Goal: Task Accomplishment & Management: Complete application form

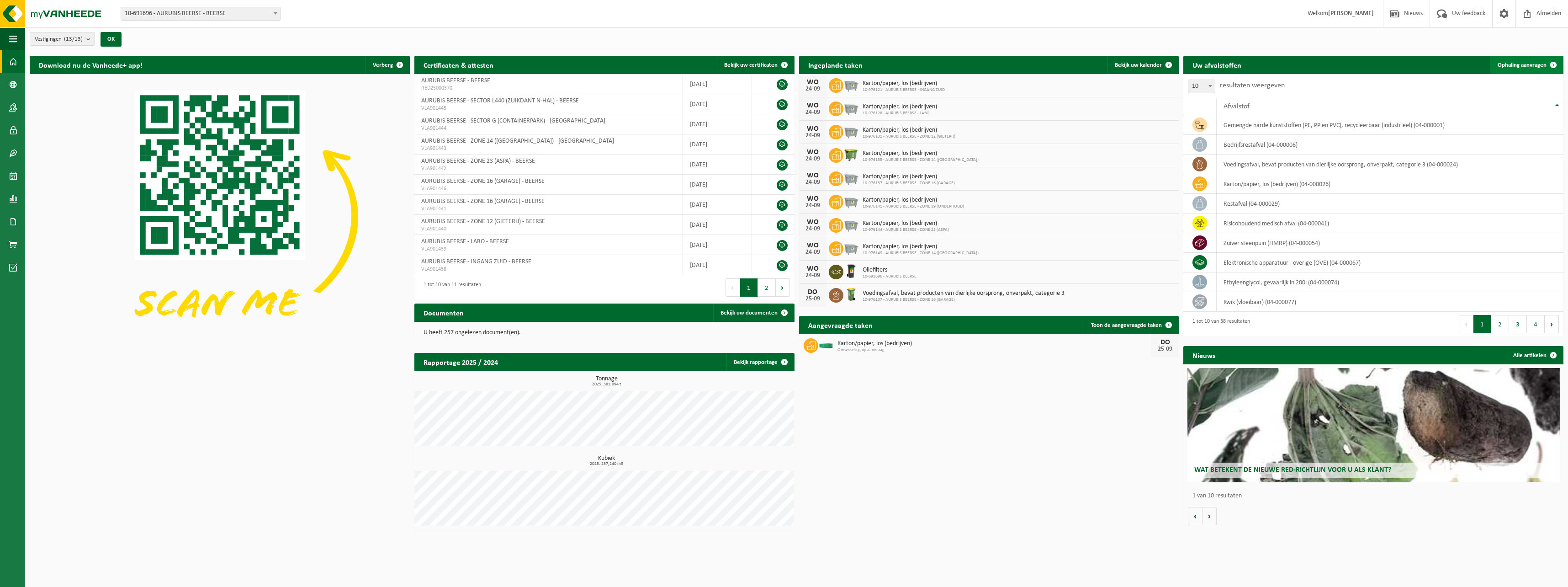
click at [1516, 59] on link "Ophaling aanvragen" at bounding box center [1526, 65] width 72 height 18
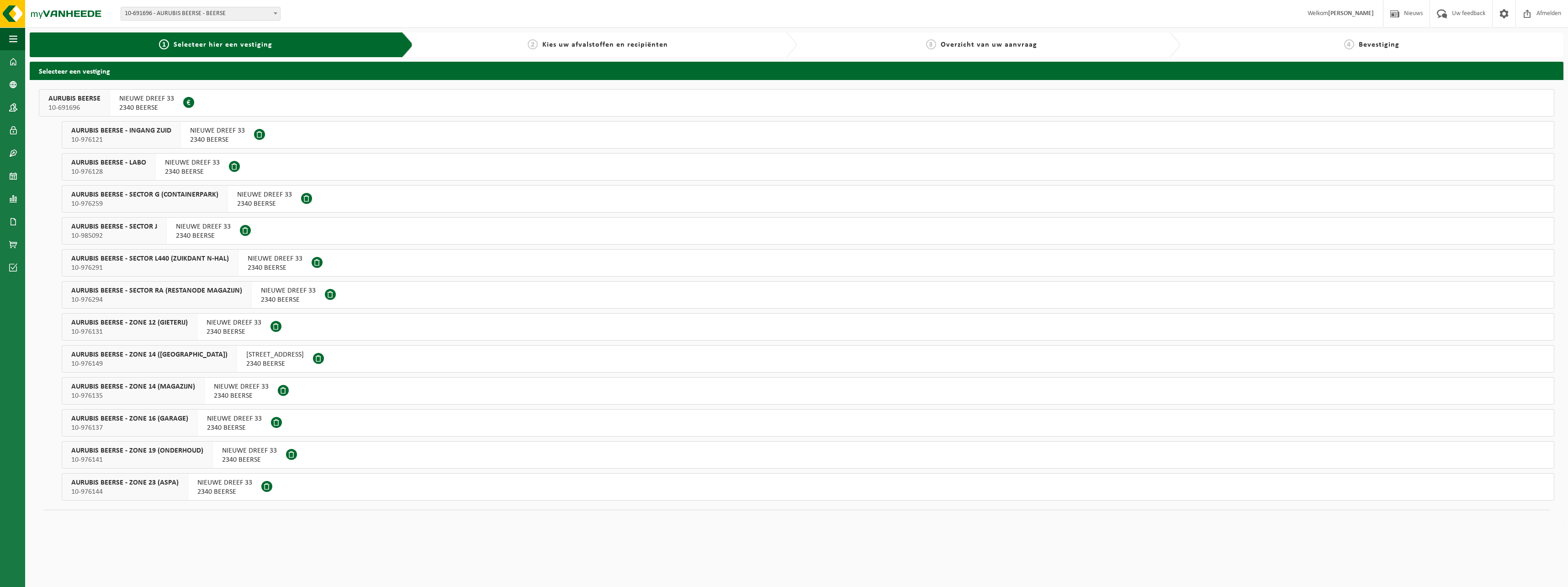
click at [127, 234] on span "10-985092" at bounding box center [114, 236] width 86 height 9
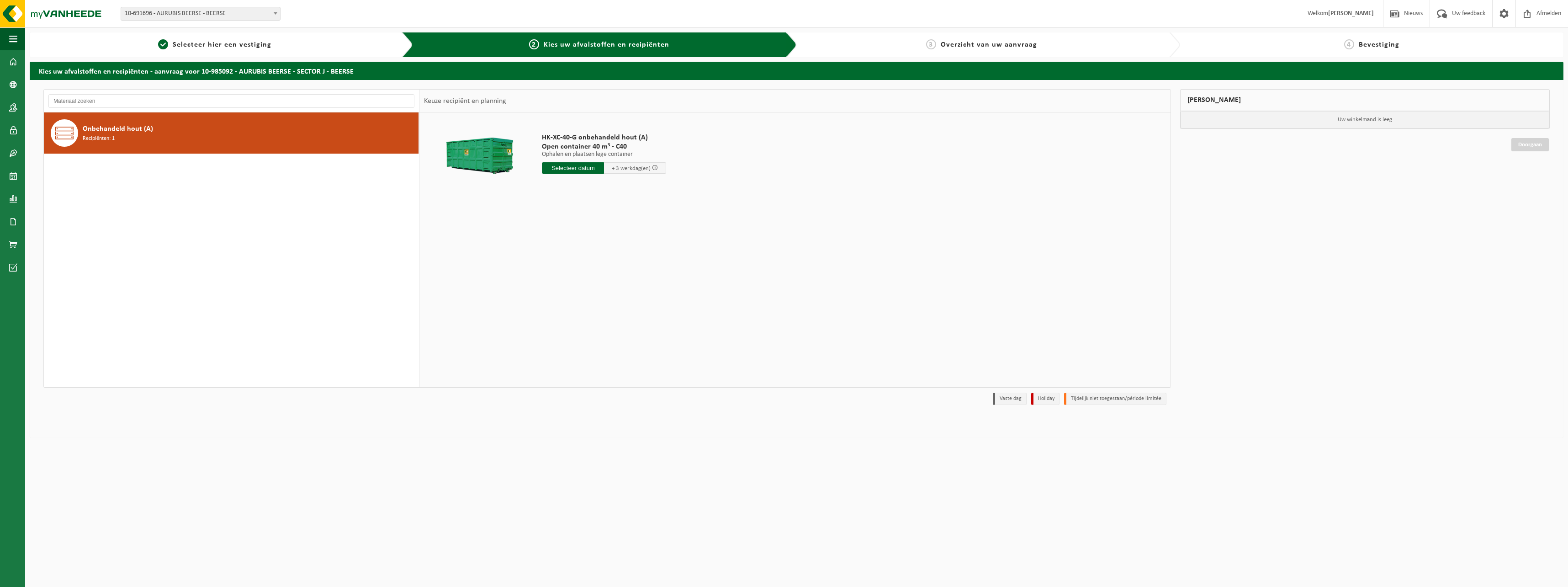
click at [381, 135] on div "Onbehandeld hout (A) Recipiënten: 1" at bounding box center [250, 133] width 334 height 27
click at [547, 171] on input "text" at bounding box center [573, 167] width 62 height 12
click at [614, 264] on div "26" at bounding box center [615, 264] width 16 height 15
type input "Van [DATE]"
type input "2"
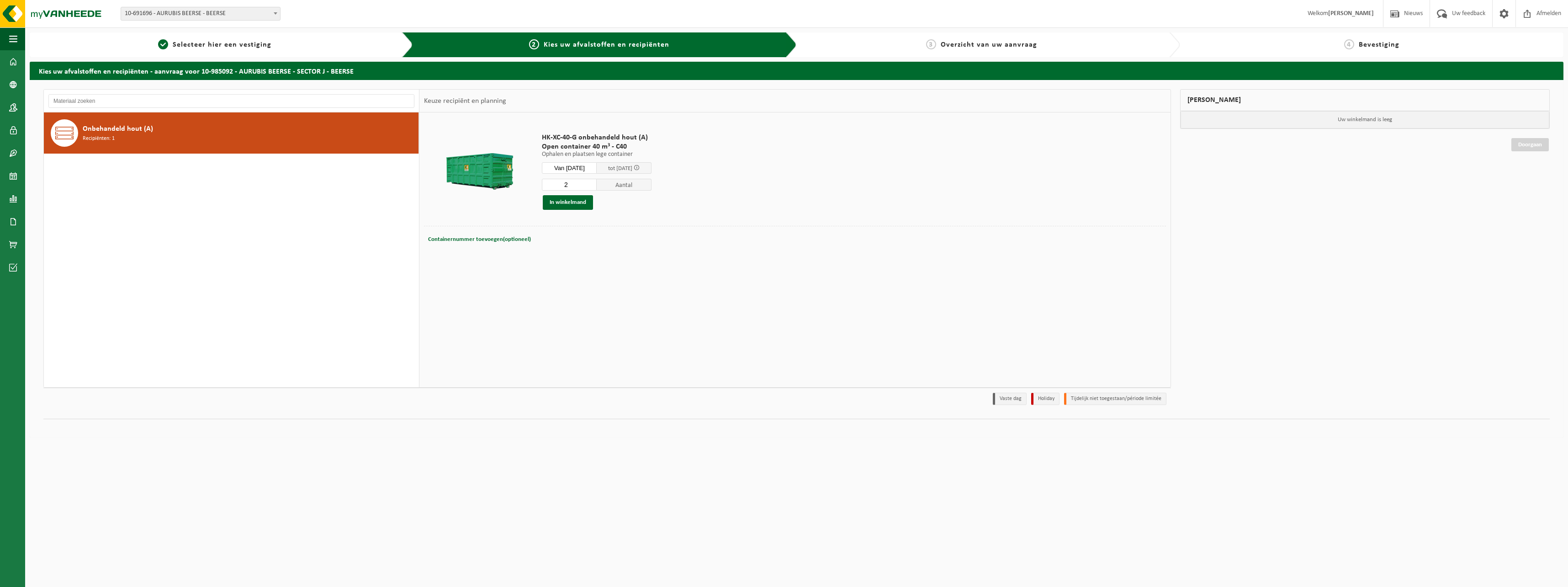
click at [597, 183] on input "2" at bounding box center [569, 185] width 55 height 12
click at [577, 197] on button "In winkelmand" at bounding box center [568, 202] width 51 height 15
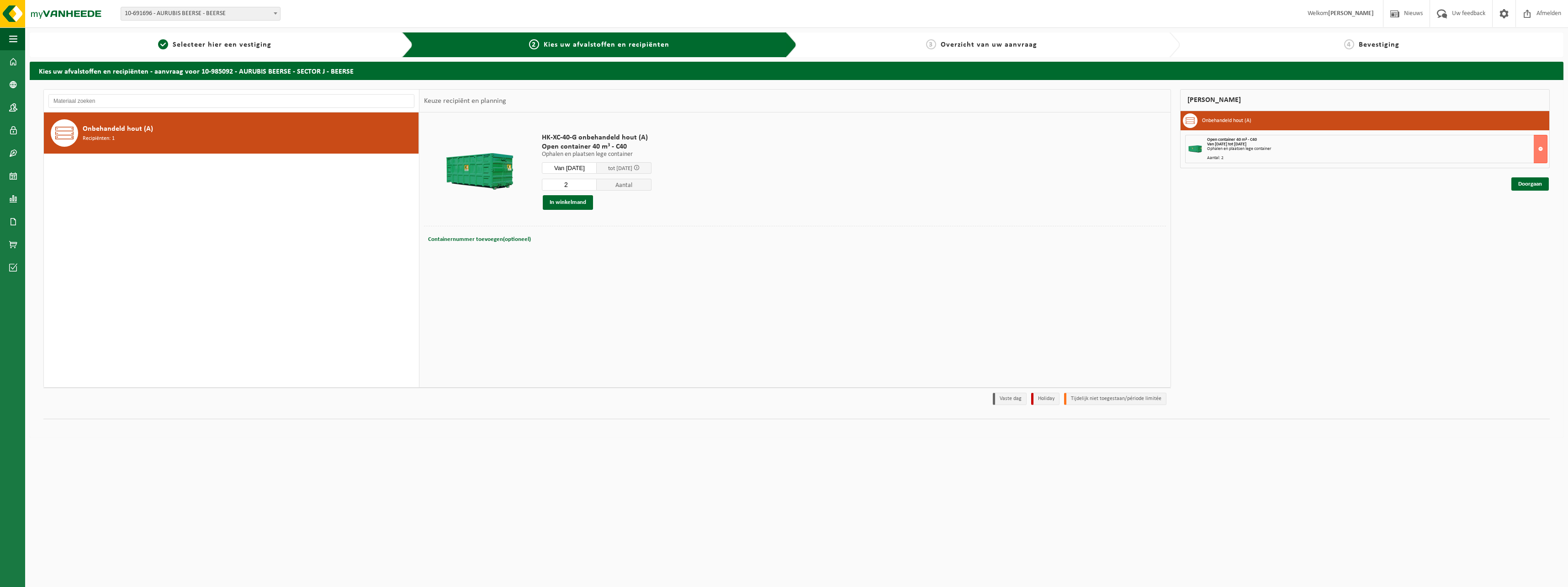
click at [1525, 191] on div "Mijn winkelmand Onbehandeld hout (A) Open container 40 m³ - C40 Van [DATE] tot …" at bounding box center [1365, 249] width 379 height 320
click at [1525, 187] on link "Doorgaan" at bounding box center [1530, 184] width 38 height 13
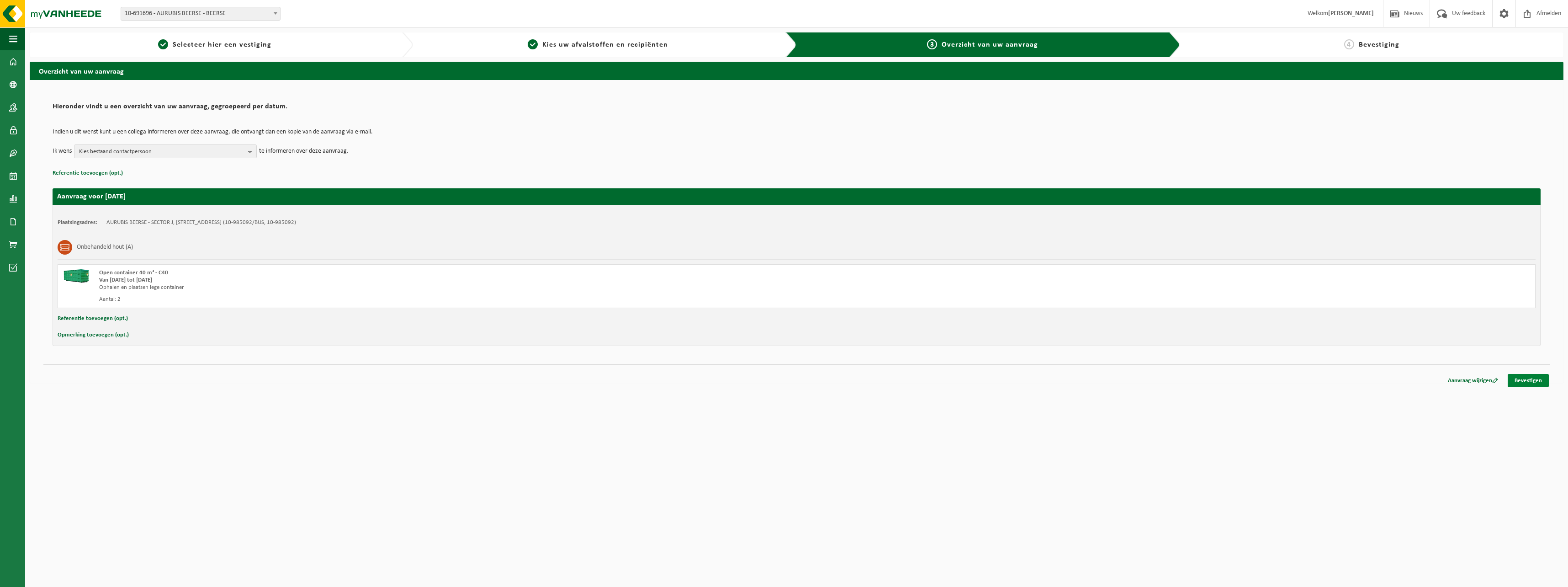
click at [1534, 375] on link "Bevestigen" at bounding box center [1528, 381] width 41 height 13
